Goal: Task Accomplishment & Management: Manage account settings

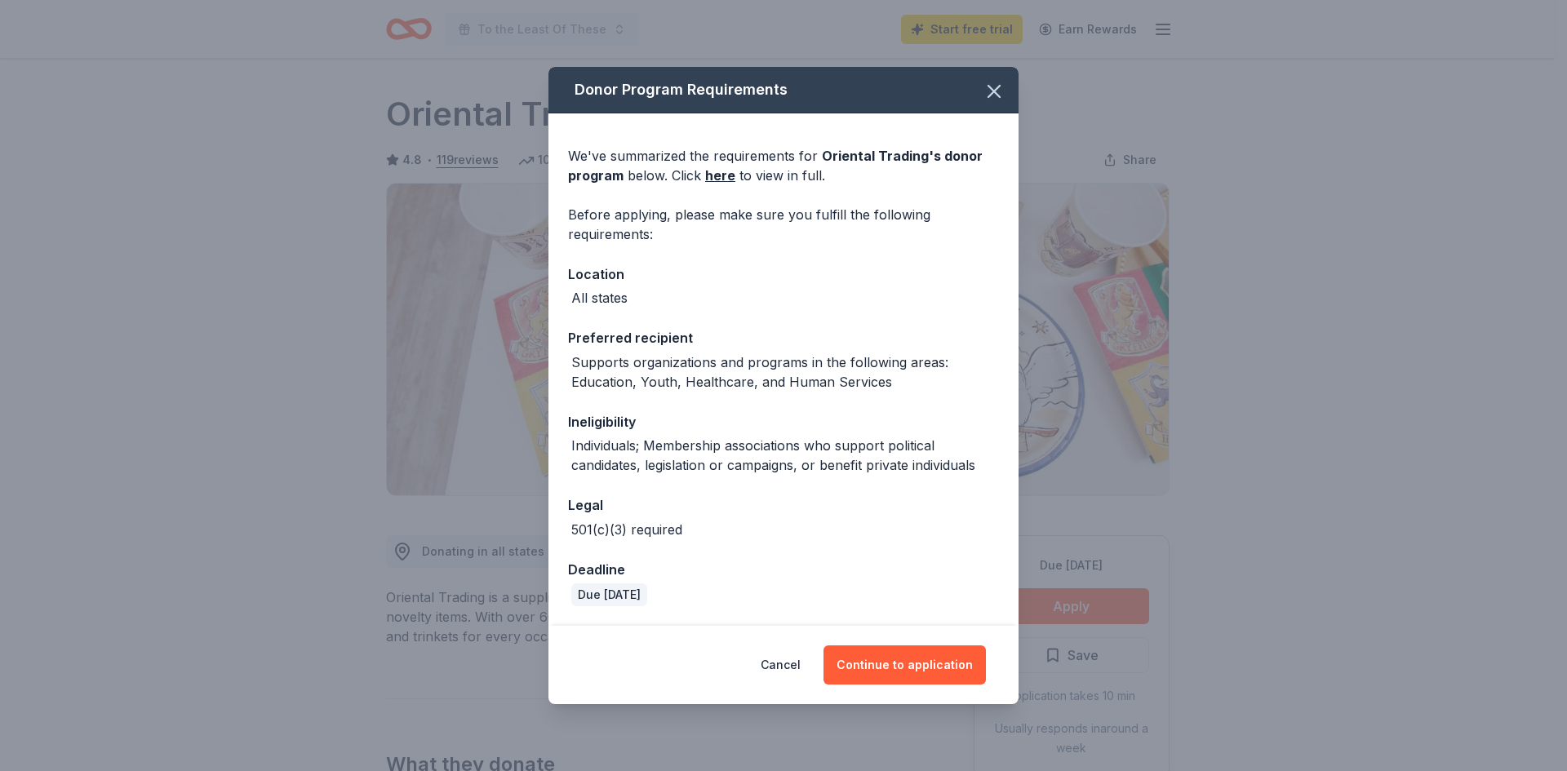
scroll to position [571, 0]
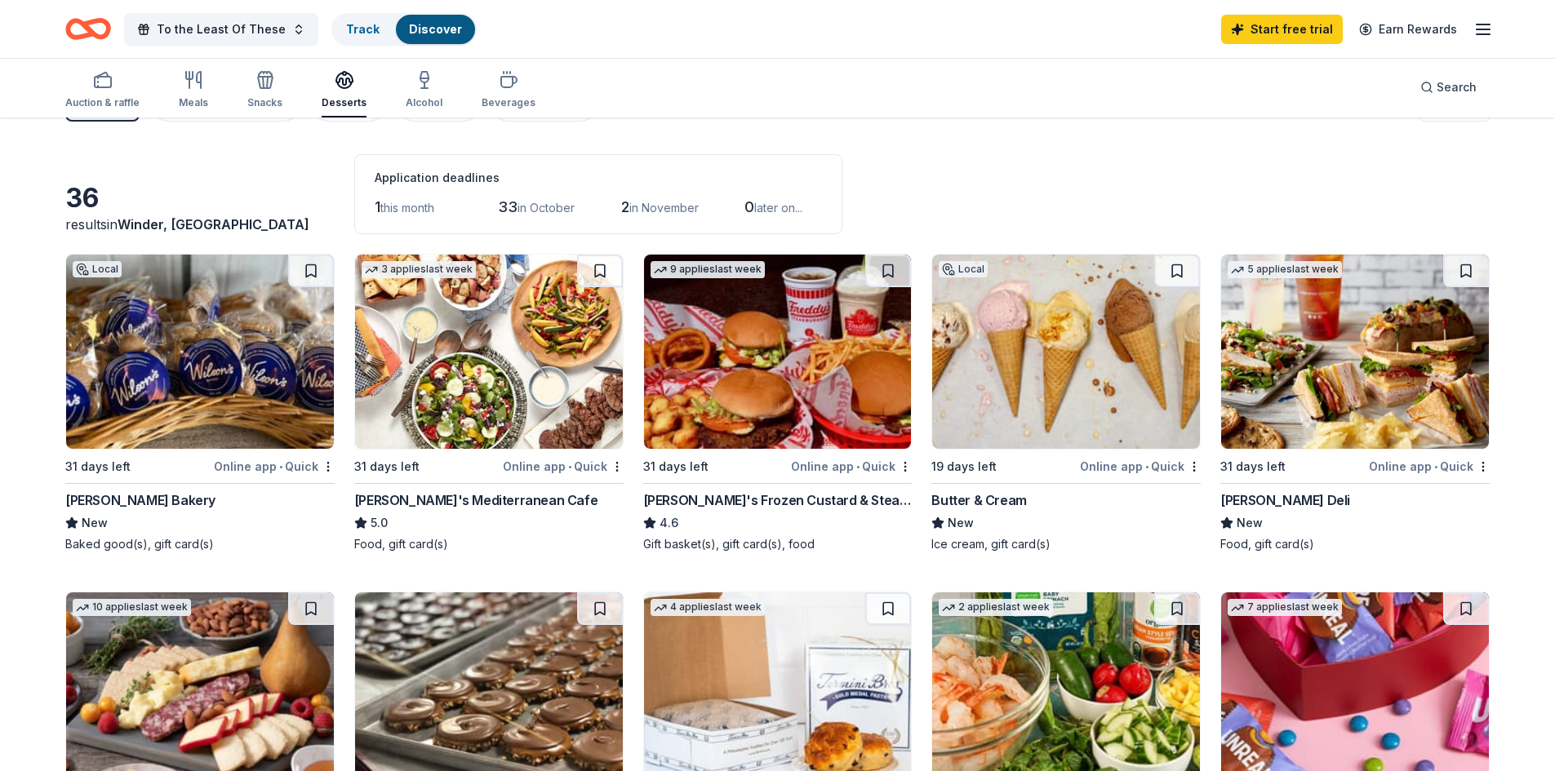
scroll to position [33, 0]
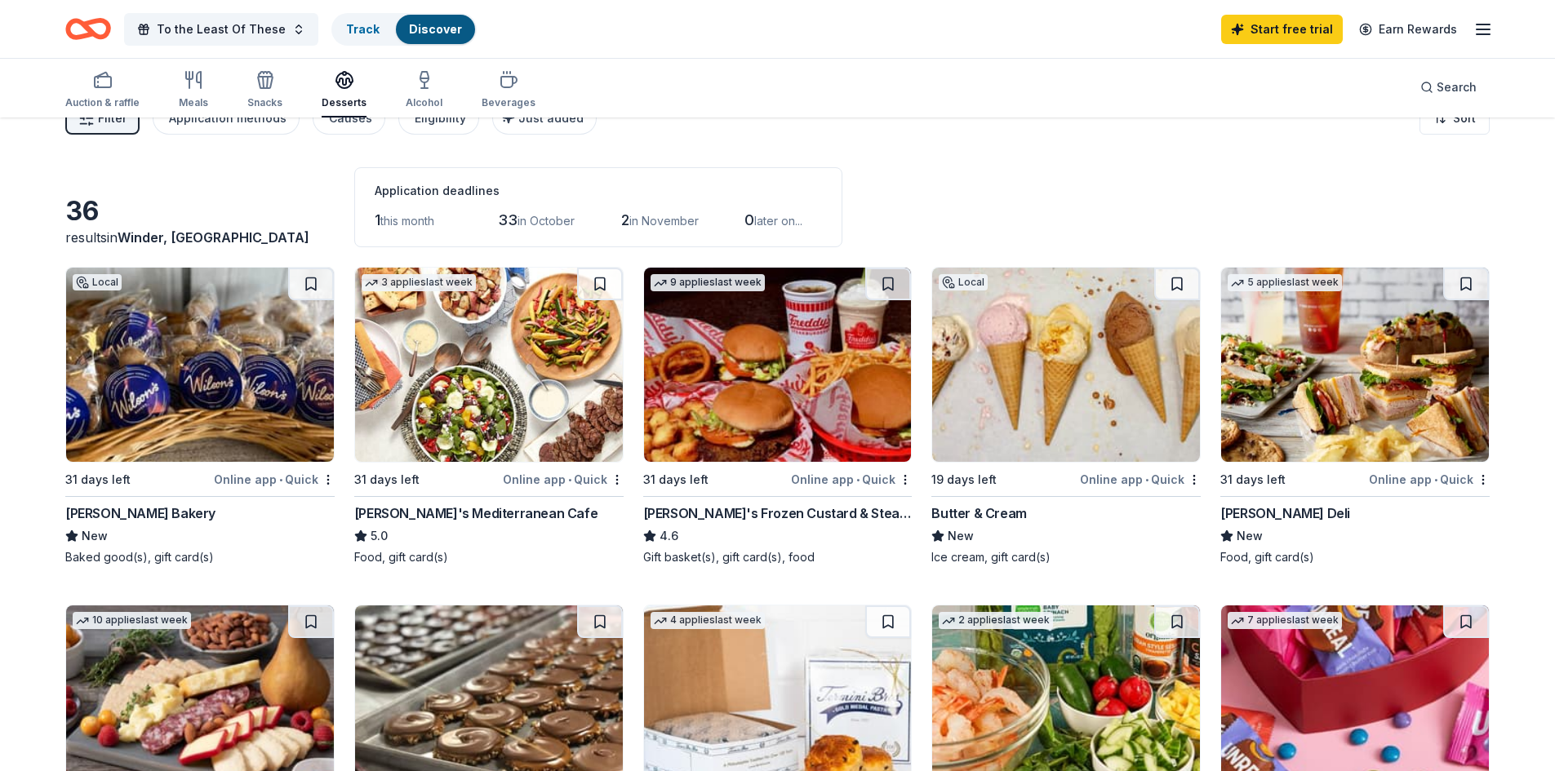
click at [85, 510] on div "Wilson's Bakery" at bounding box center [140, 514] width 150 height 20
click at [408, 221] on span "this month" at bounding box center [407, 221] width 54 height 14
click at [350, 31] on link "Track" at bounding box center [362, 29] width 33 height 14
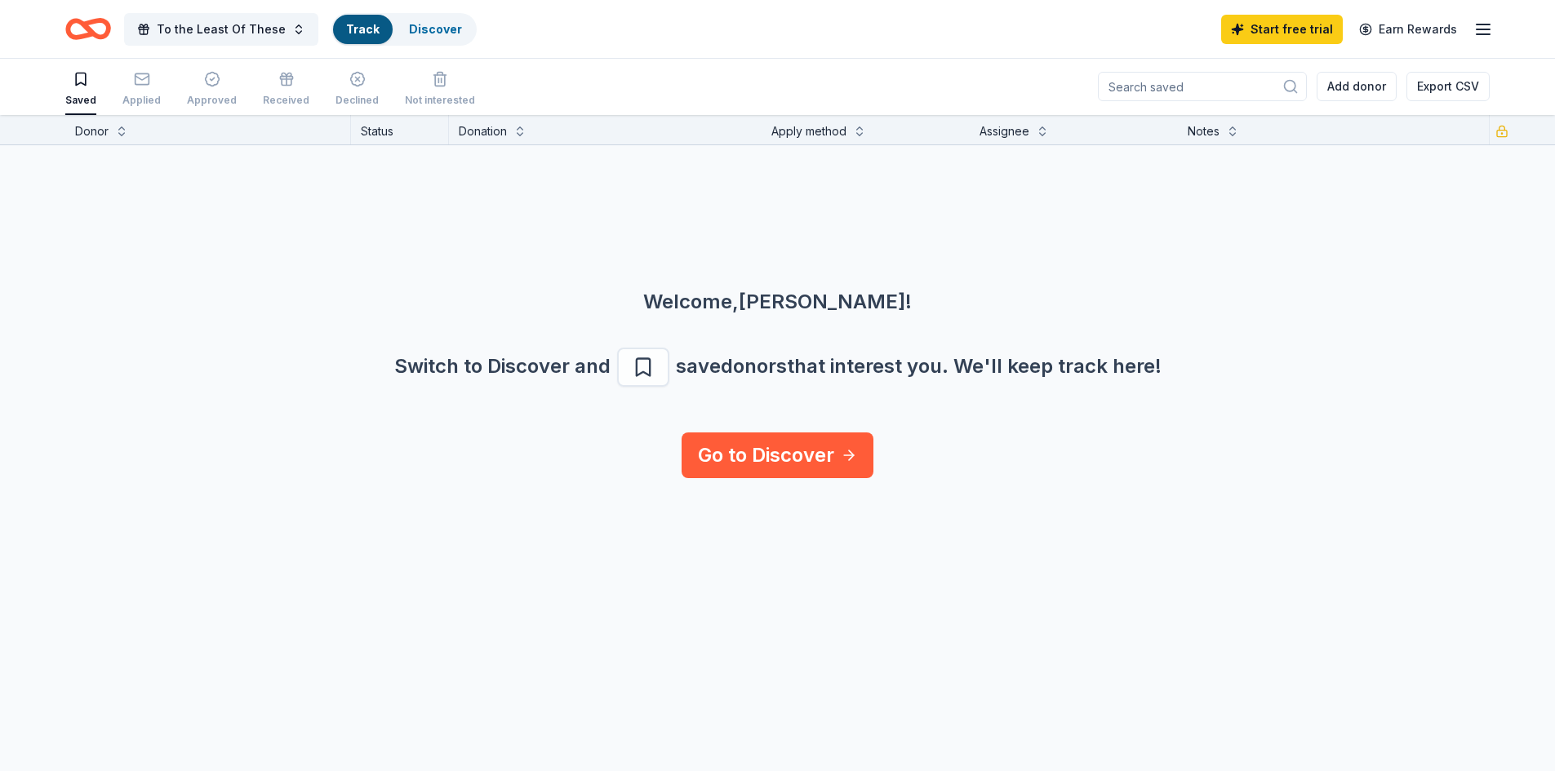
scroll to position [1, 0]
click at [132, 95] on div "Applied" at bounding box center [141, 100] width 38 height 13
click at [287, 30] on button "To the Least Of These" at bounding box center [221, 29] width 194 height 33
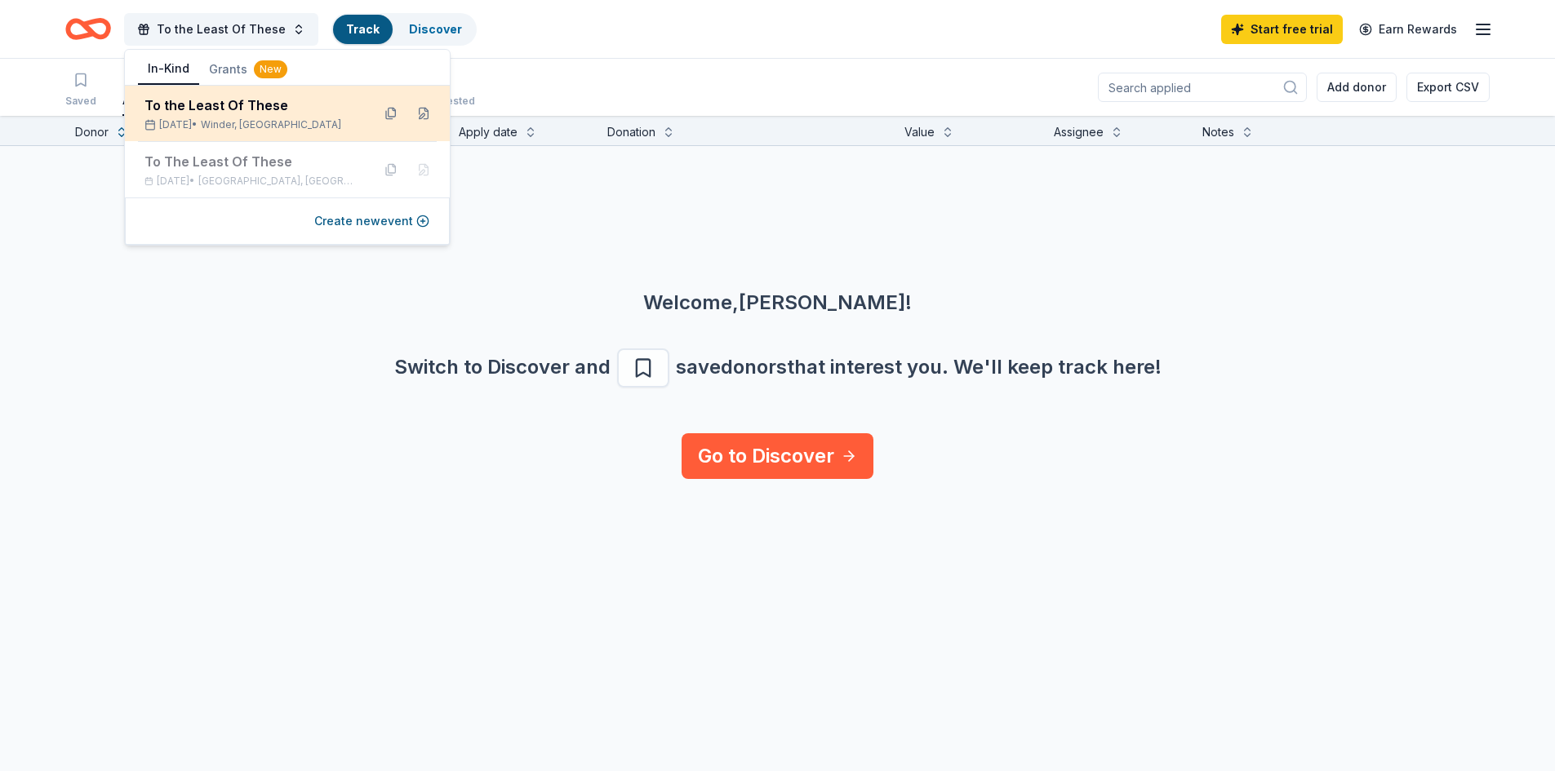
click at [271, 118] on span "Winder, GA" at bounding box center [271, 124] width 140 height 13
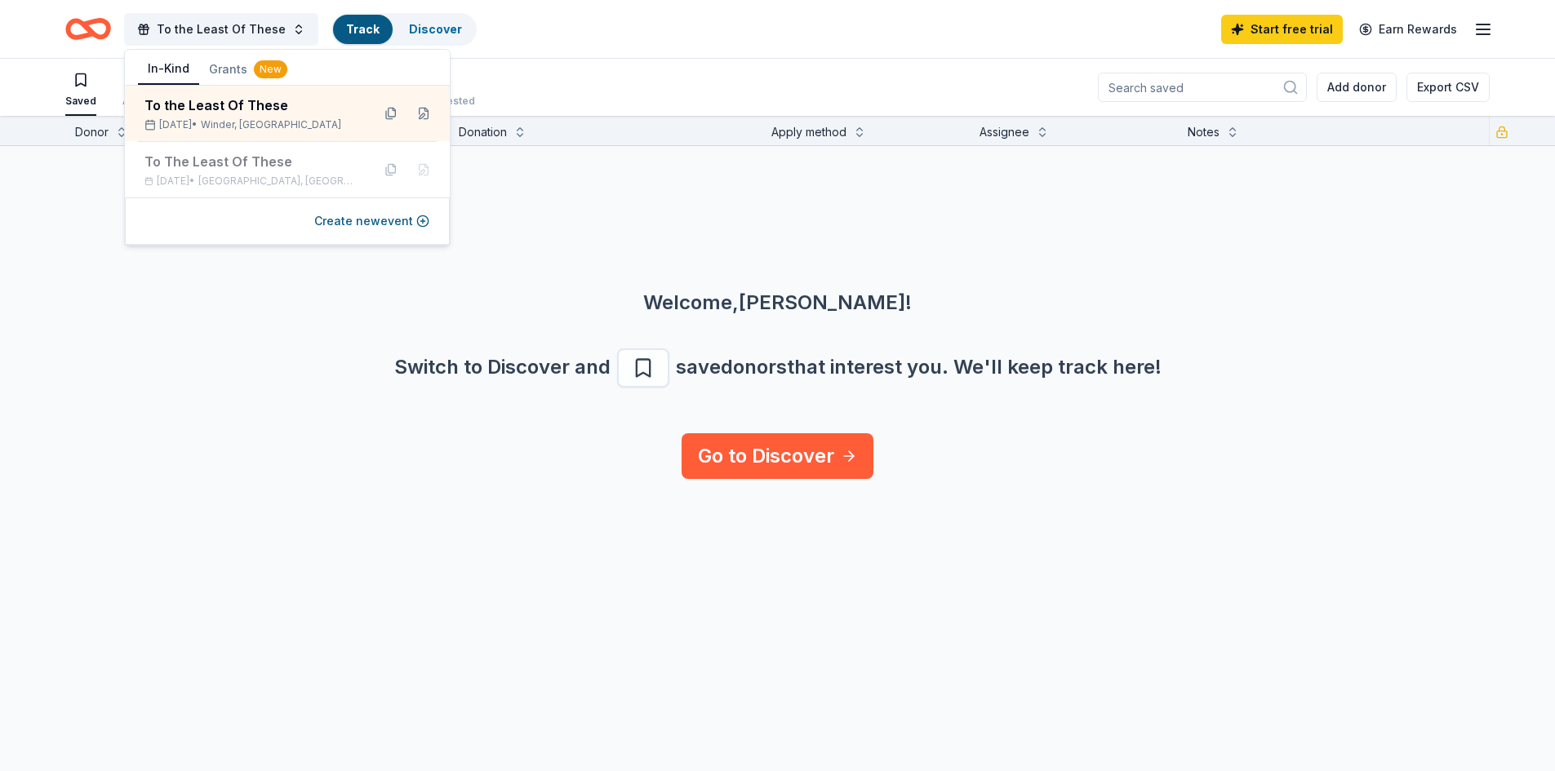
click at [199, 431] on div "Welcome, Connie ! Switch to Discover and save donors that interest you. We ' ll…" at bounding box center [777, 384] width 1476 height 189
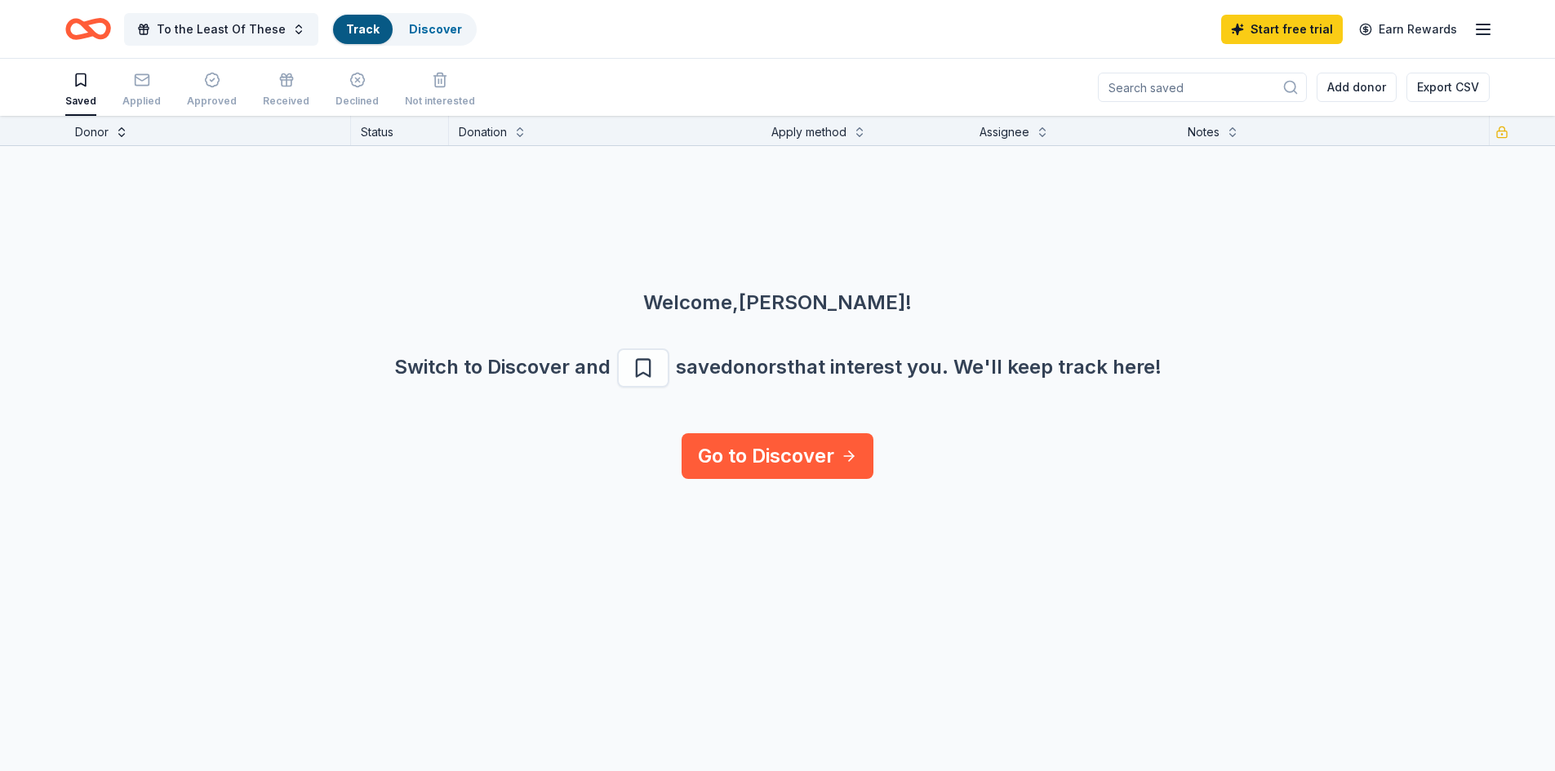
click at [119, 137] on button at bounding box center [121, 130] width 13 height 16
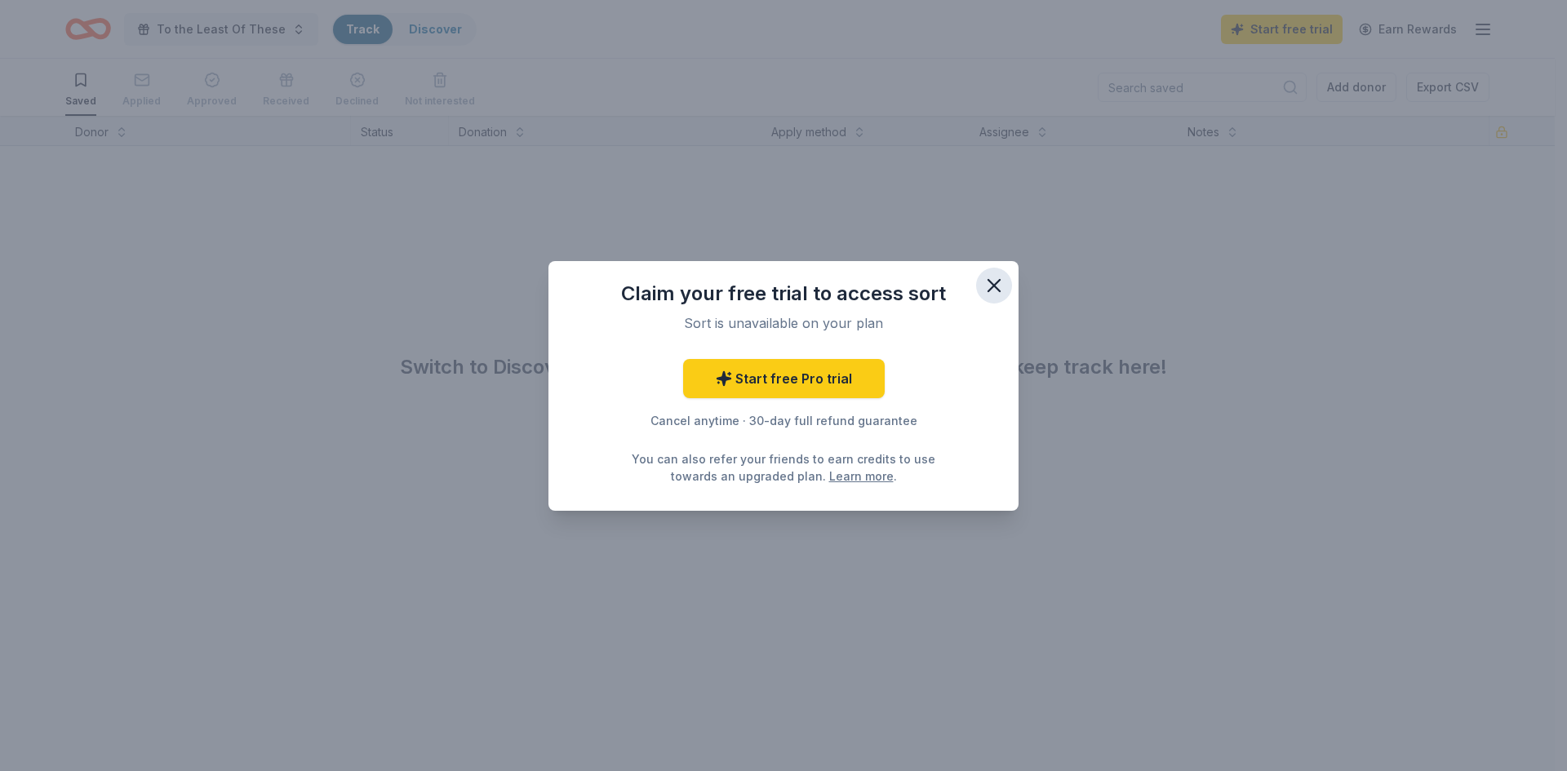
click at [992, 285] on icon "button" at bounding box center [993, 285] width 11 height 11
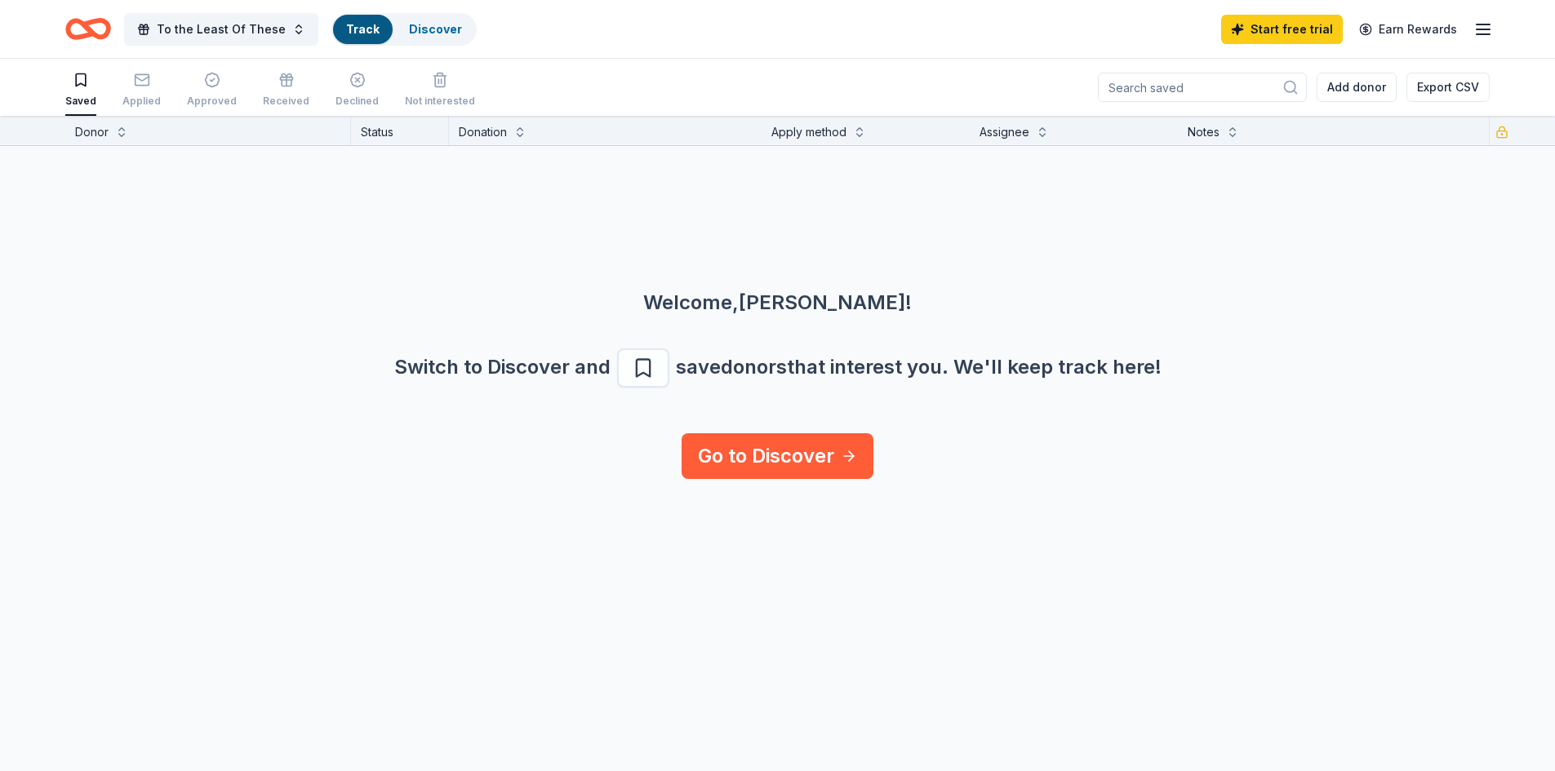
click at [1428, 356] on div "Switch to Discover and save donors that interest you. We ' ll keep track here!" at bounding box center [777, 367] width 1476 height 39
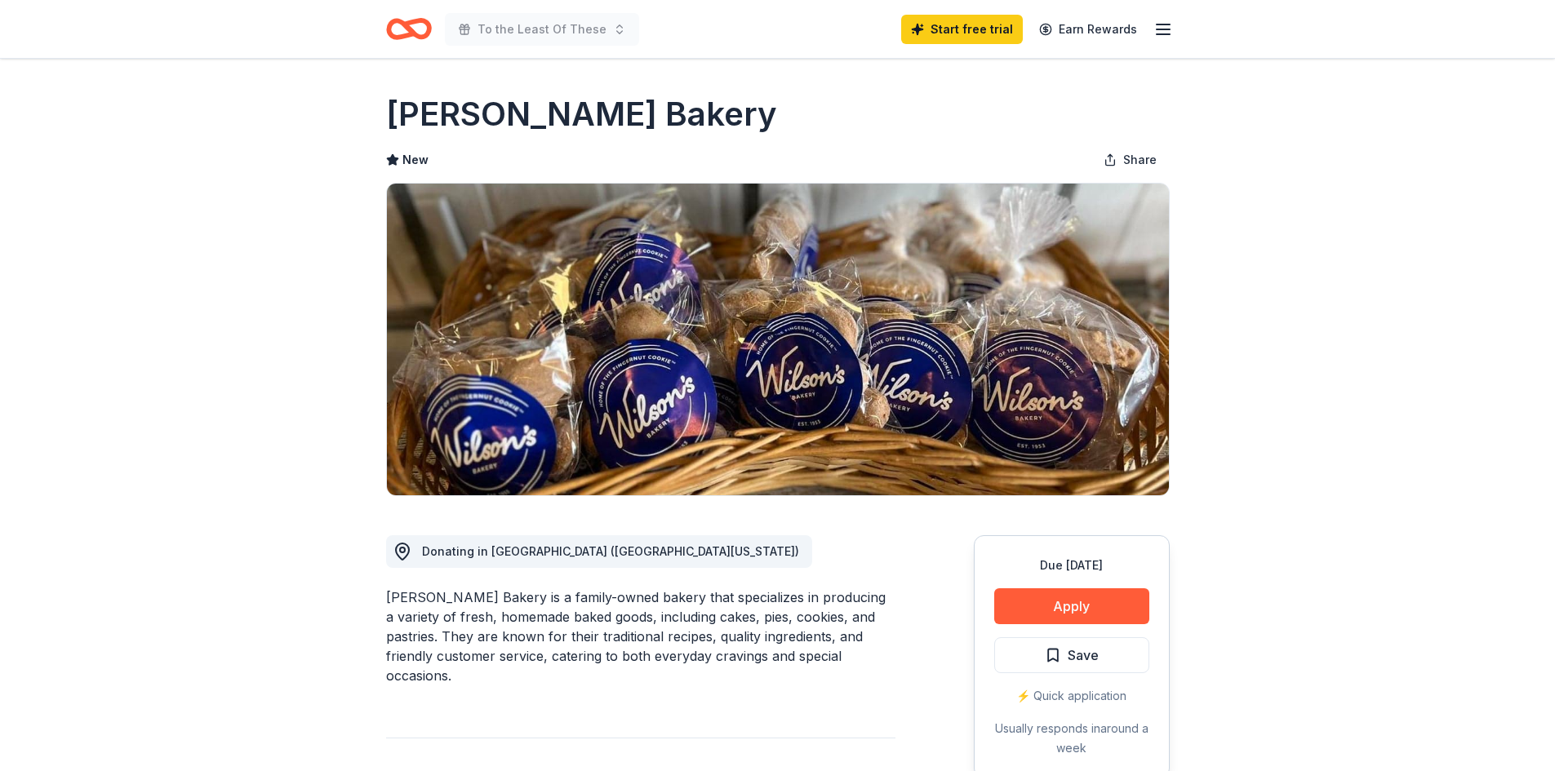
click at [1157, 24] on line "button" at bounding box center [1162, 24] width 13 height 0
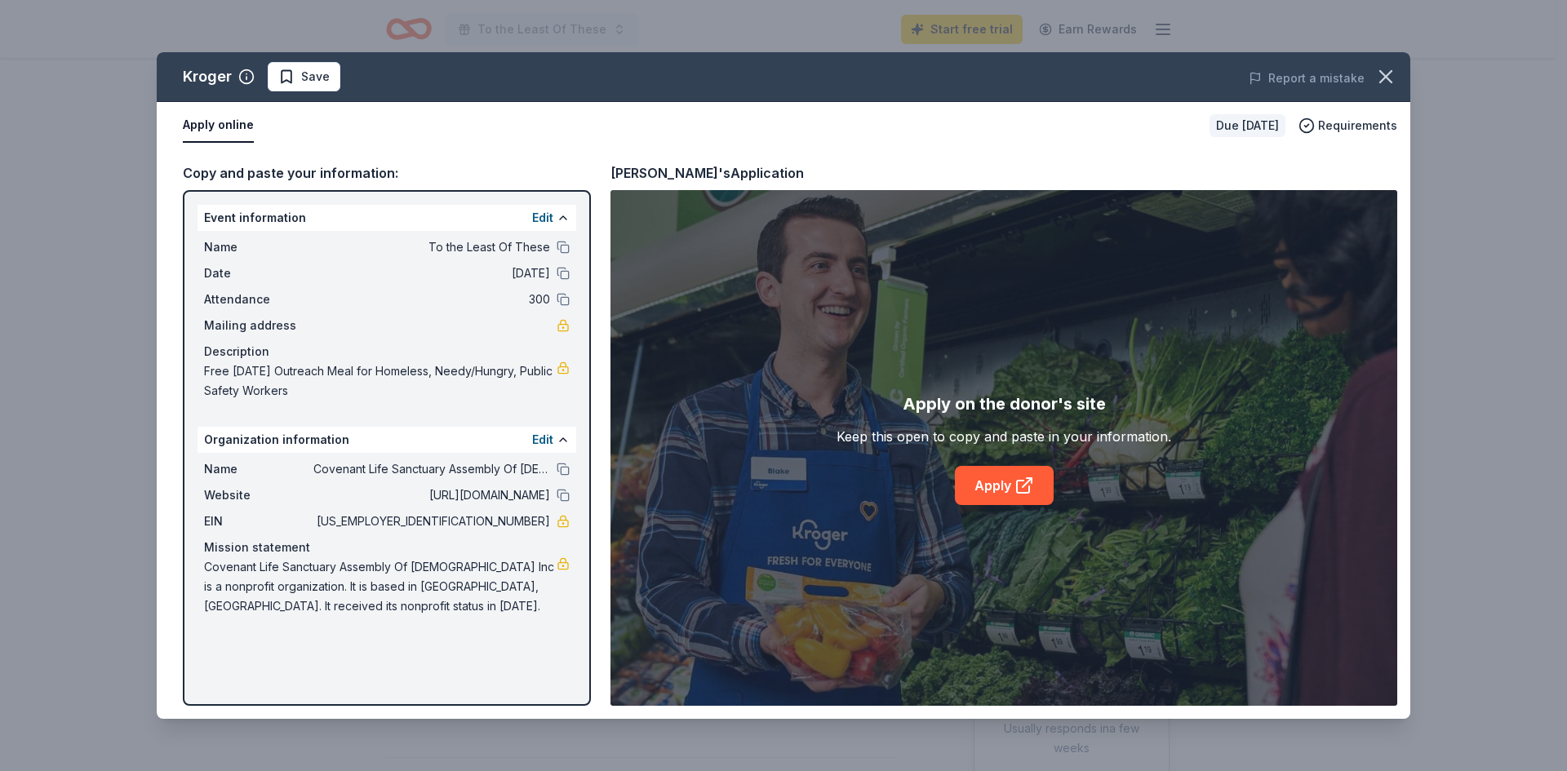
scroll to position [326, 0]
click at [1007, 477] on link "Apply" at bounding box center [1004, 485] width 99 height 39
